Goal: Information Seeking & Learning: Find contact information

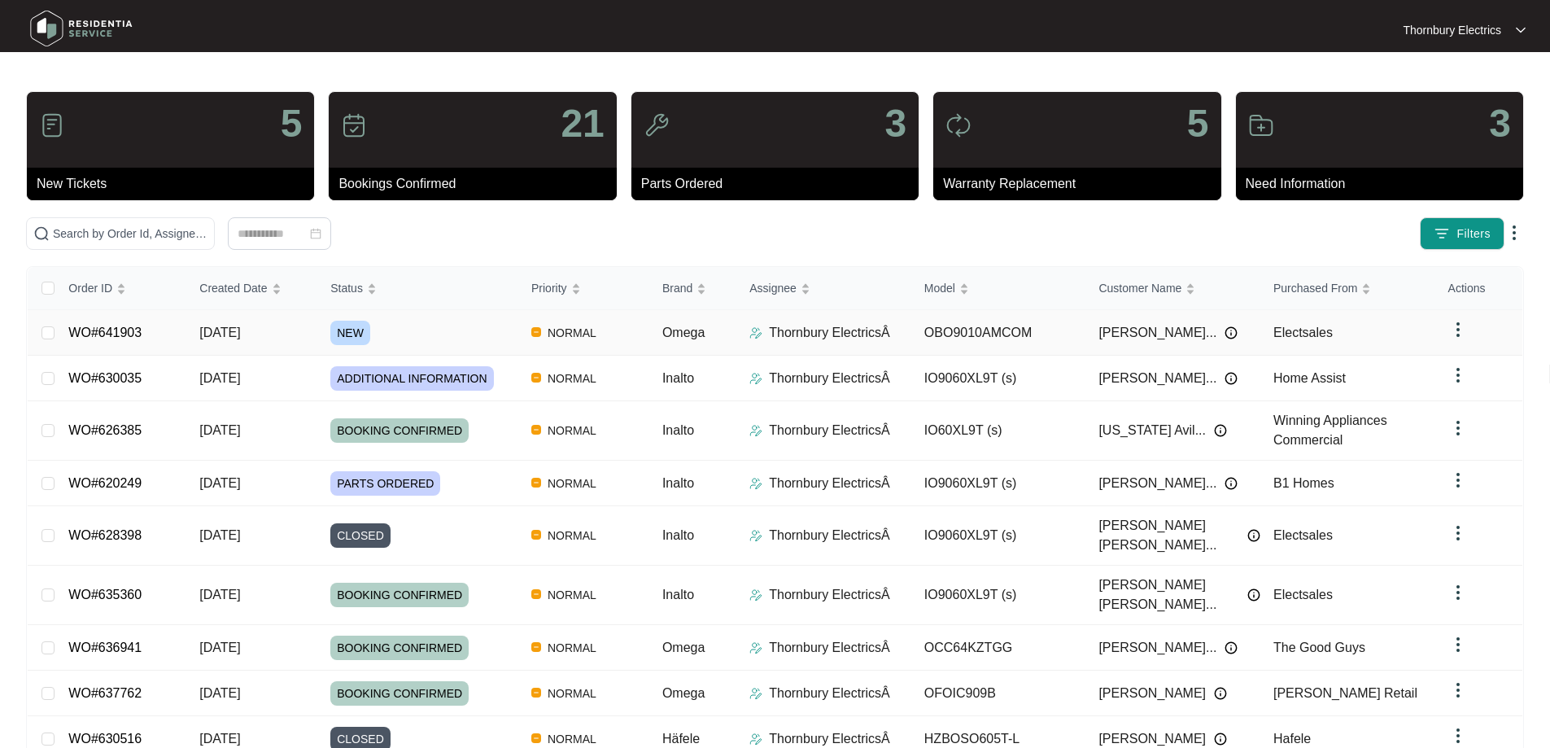
click at [365, 329] on span "NEW" at bounding box center [350, 333] width 40 height 24
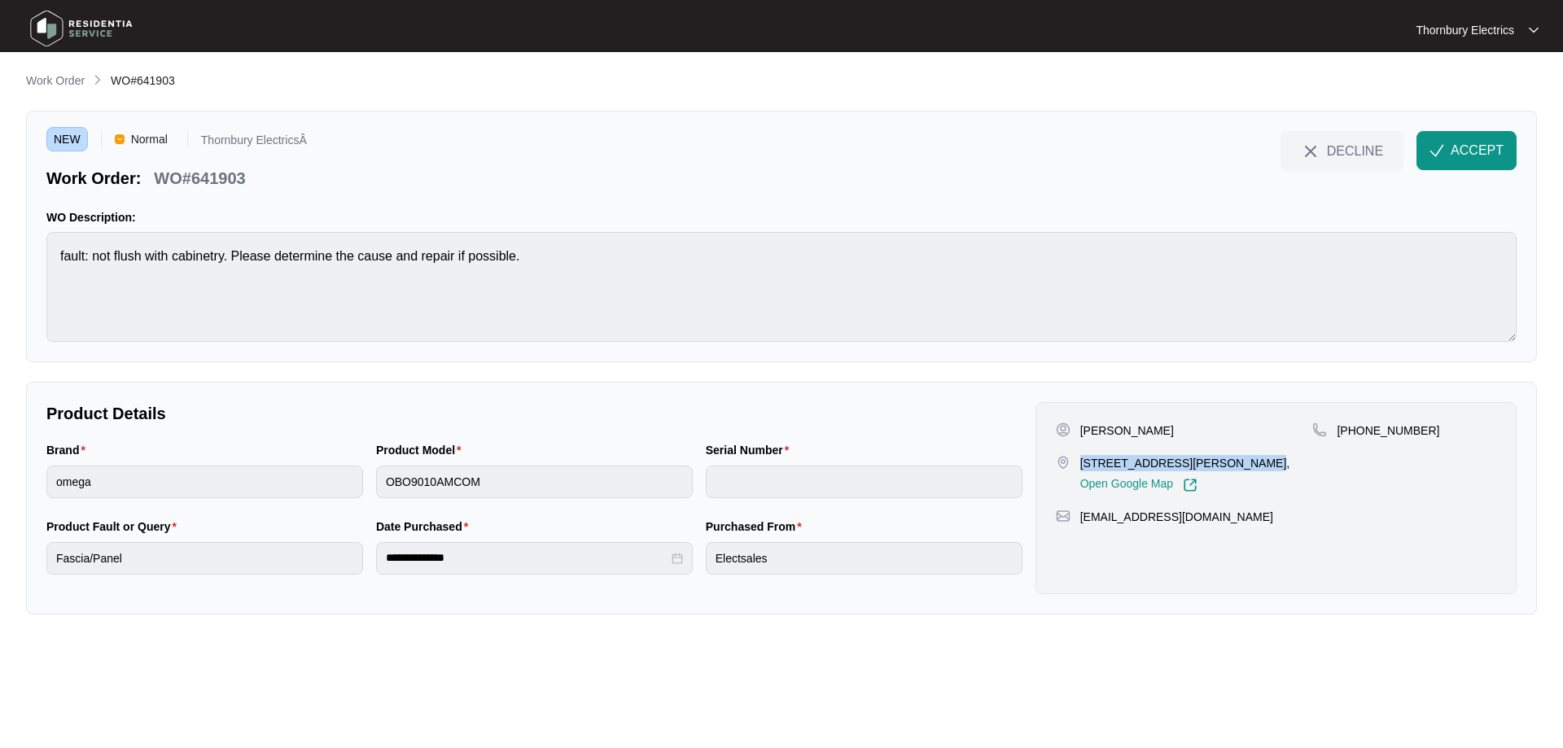
drag, startPoint x: 1082, startPoint y: 463, endPoint x: 1257, endPoint y: 464, distance: 174.2
click at [1257, 464] on p "[STREET_ADDRESS][PERSON_NAME]," at bounding box center [1185, 463] width 210 height 16
copy p "17A [PERSON_NAME] Court HEATHRIDGE"
click at [1471, 142] on span "ACCEPT" at bounding box center [1476, 151] width 53 height 20
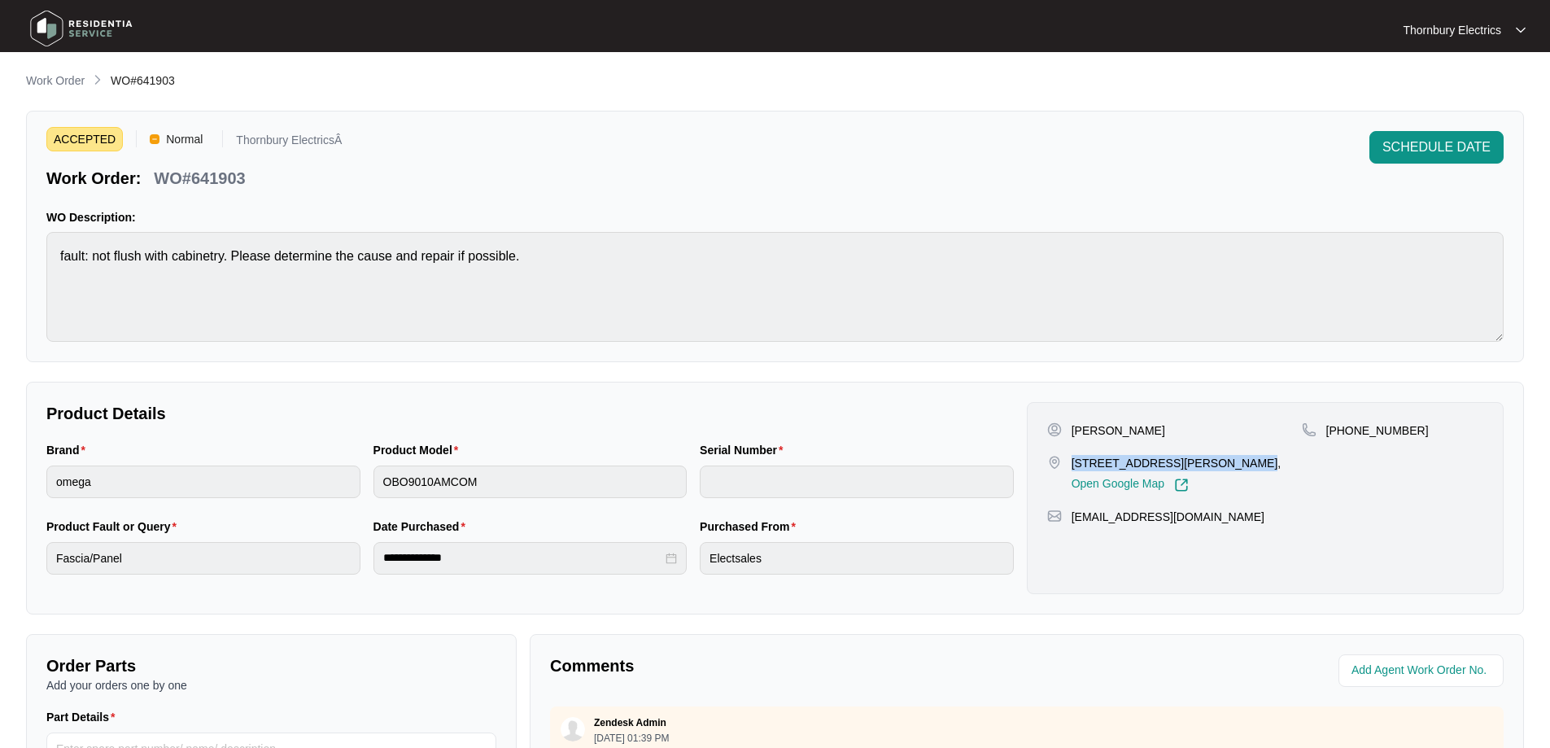
click at [222, 182] on p "WO#641903" at bounding box center [199, 178] width 91 height 23
copy p "641903"
click at [1096, 422] on p "[PERSON_NAME]" at bounding box center [1119, 430] width 94 height 16
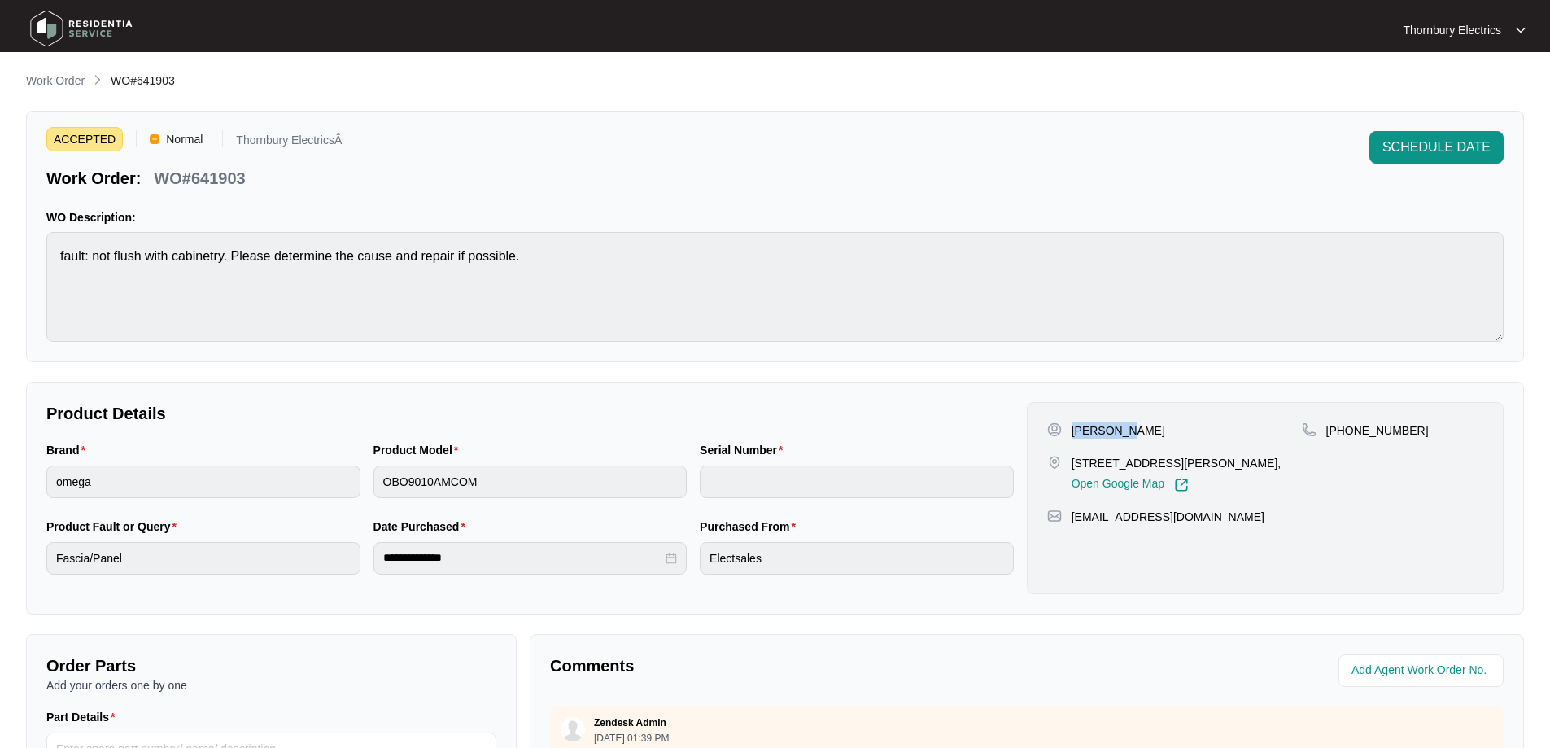
copy p "[PERSON_NAME]"
click at [1149, 426] on p "[PERSON_NAME]" at bounding box center [1119, 430] width 94 height 16
copy p "Franklin"
drag, startPoint x: 1070, startPoint y: 519, endPoint x: 1239, endPoint y: 518, distance: 168.5
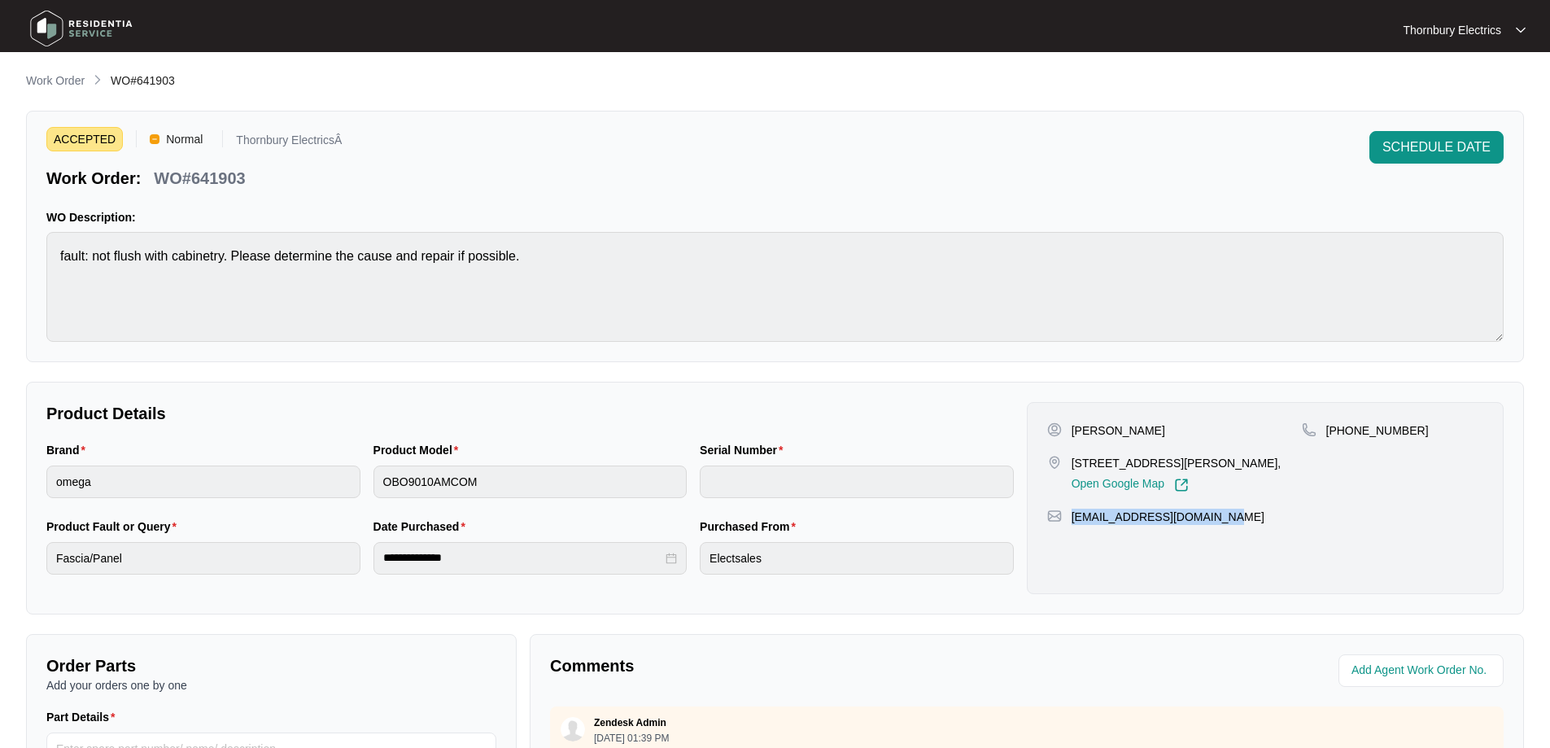
click at [1239, 518] on div "[EMAIL_ADDRESS][DOMAIN_NAME]" at bounding box center [1265, 517] width 436 height 16
copy p "[EMAIL_ADDRESS][DOMAIN_NAME]"
drag, startPoint x: 1413, startPoint y: 428, endPoint x: 1347, endPoint y: 436, distance: 66.4
click at [1347, 436] on div "[PHONE_NUMBER]" at bounding box center [1392, 430] width 181 height 16
copy p "477774792"
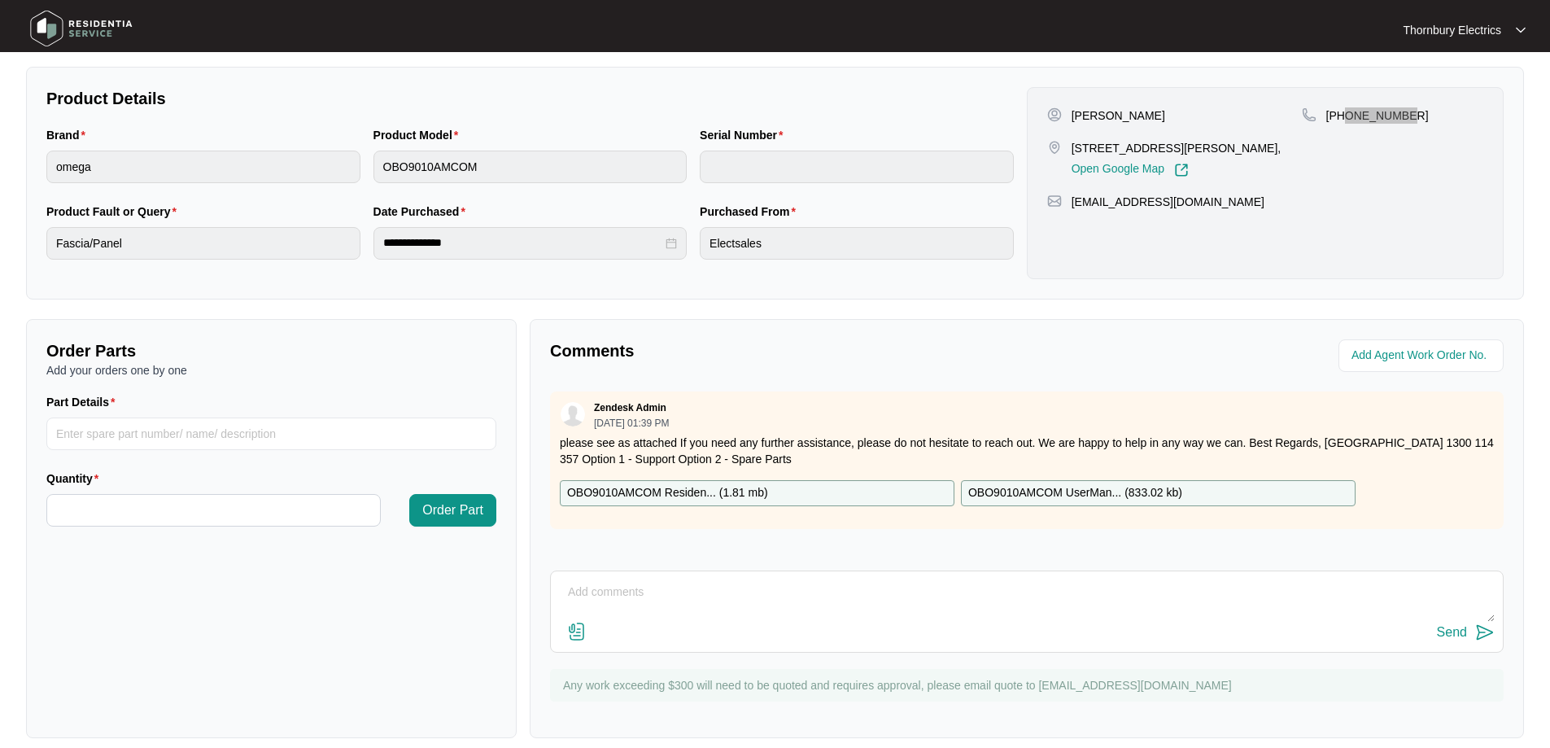
scroll to position [332, 0]
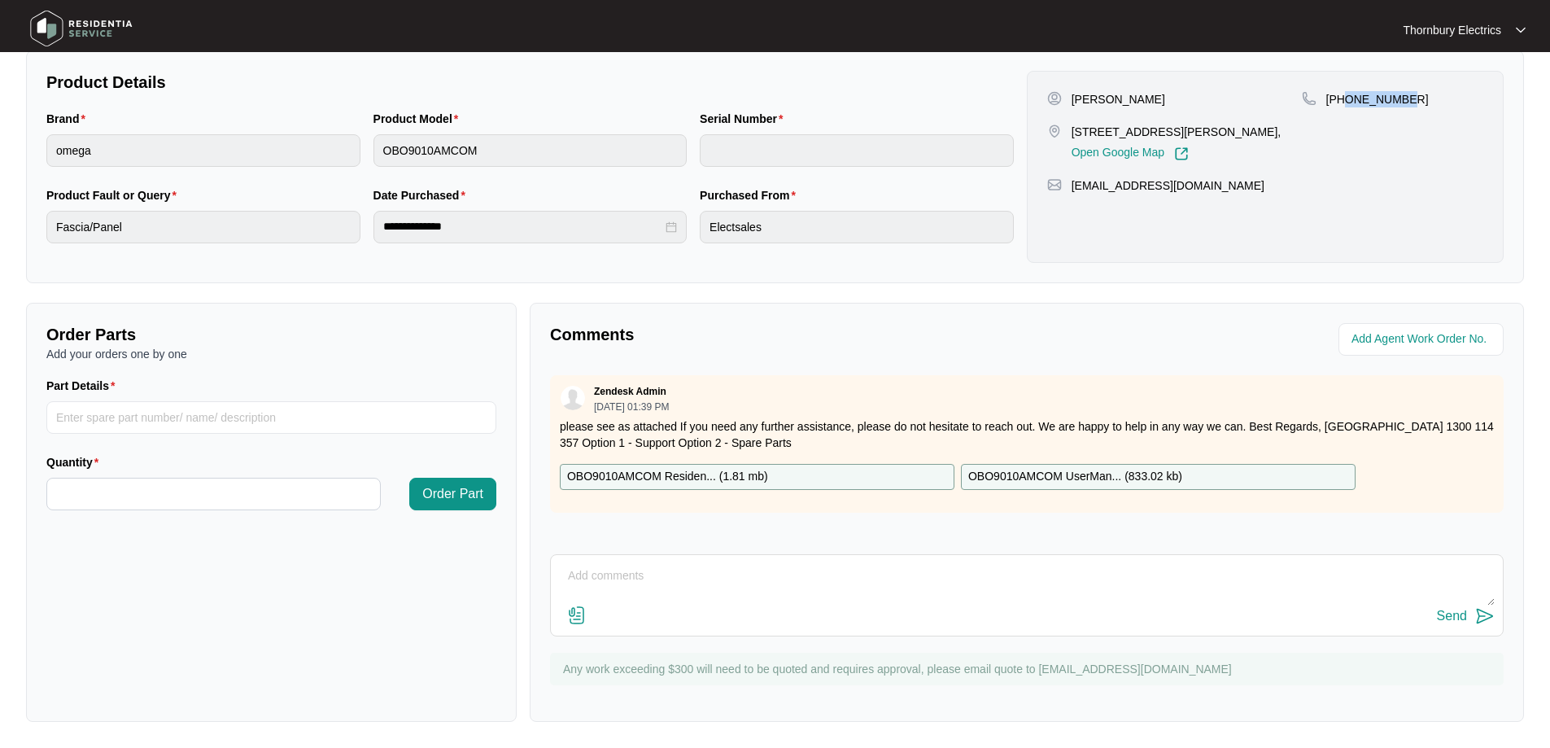
click at [732, 471] on p "OBO9010AMCOM Residen... ( 1.81 mb )" at bounding box center [667, 477] width 201 height 18
click at [1015, 479] on p "OBO9010AMCOM UserMan... ( 833.02 kb )" at bounding box center [1075, 477] width 214 height 18
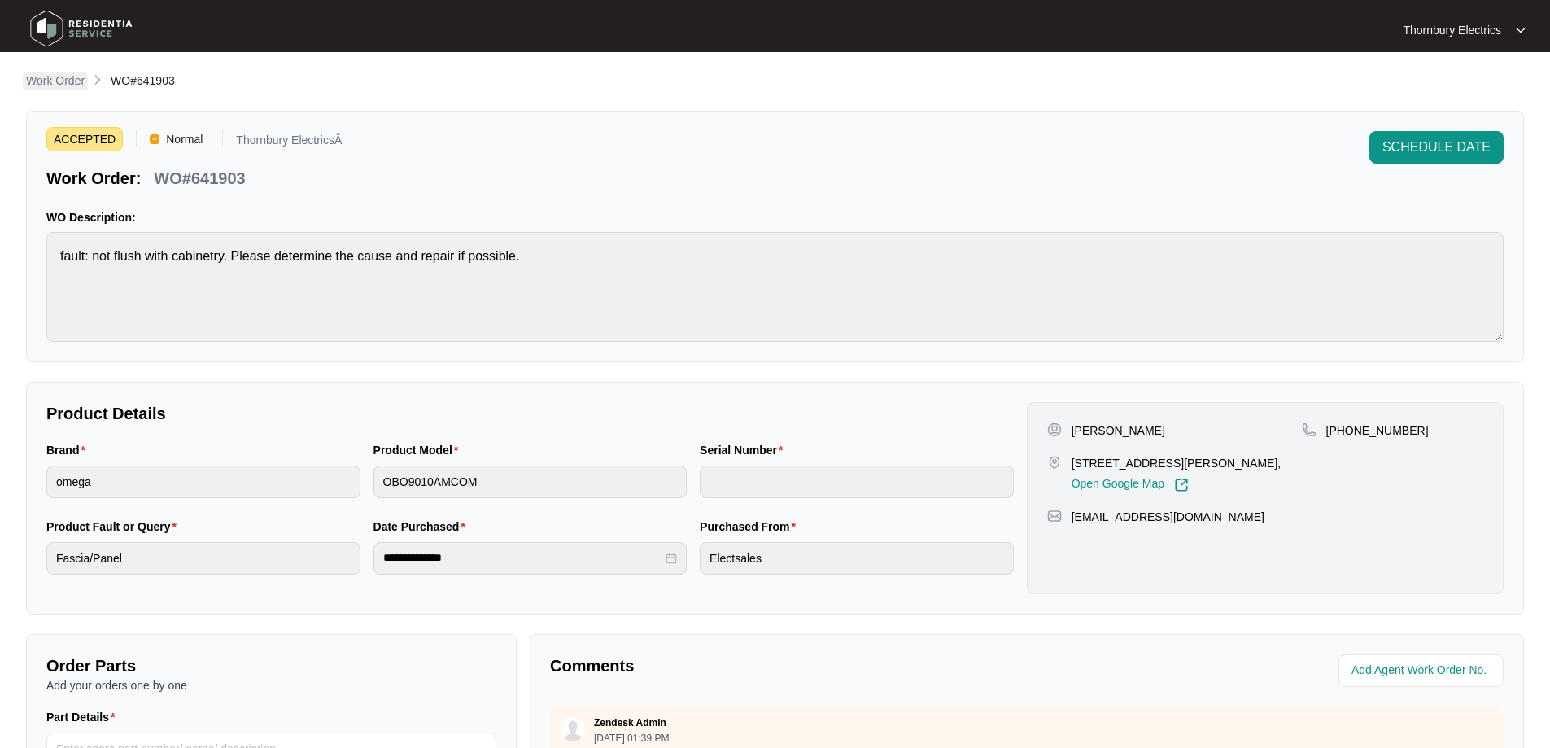
click at [57, 81] on p "Work Order" at bounding box center [55, 80] width 59 height 16
